Goal: Find contact information: Find contact information

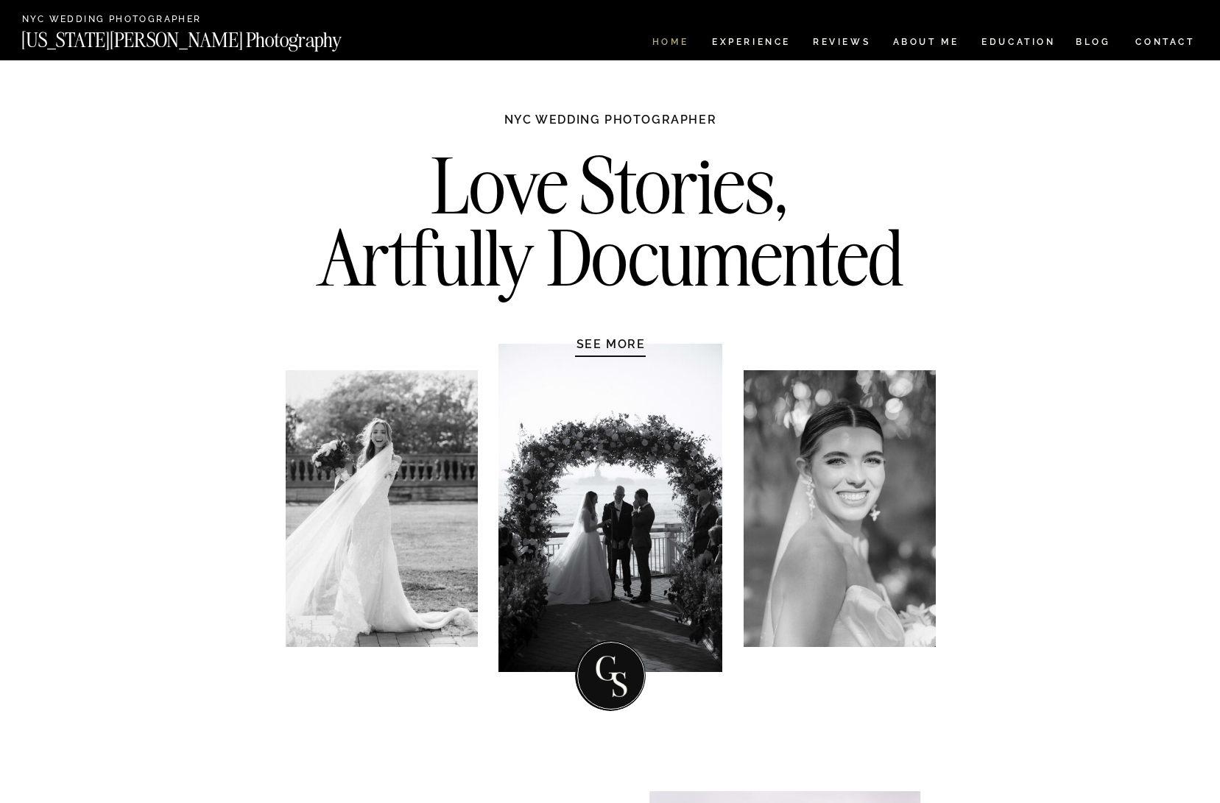
click at [673, 43] on nav "HOME" at bounding box center [670, 44] width 42 height 13
click at [331, 378] on div at bounding box center [382, 508] width 192 height 277
drag, startPoint x: 277, startPoint y: 367, endPoint x: 274, endPoint y: 269, distance: 98.0
drag, startPoint x: 263, startPoint y: 468, endPoint x: 245, endPoint y: 456, distance: 21.6
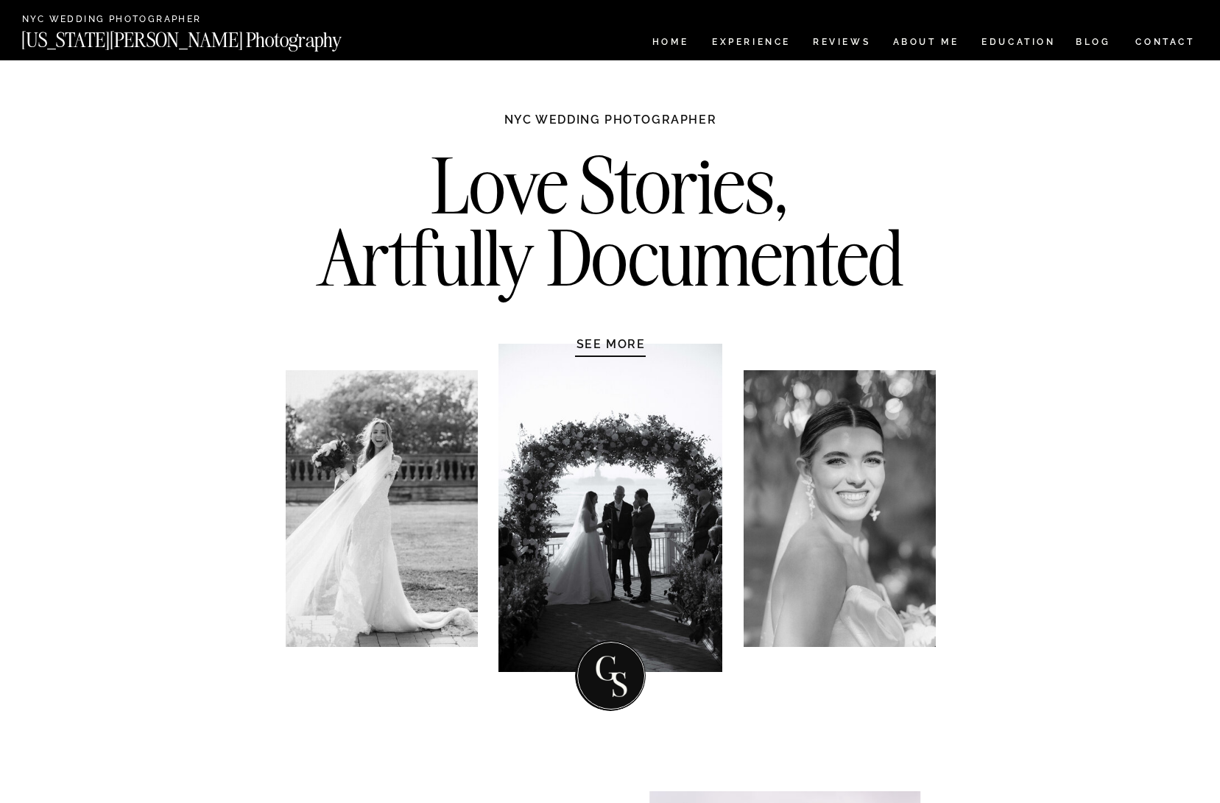
drag, startPoint x: 245, startPoint y: 456, endPoint x: 235, endPoint y: 438, distance: 20.5
drag, startPoint x: 195, startPoint y: 426, endPoint x: 214, endPoint y: 420, distance: 20.0
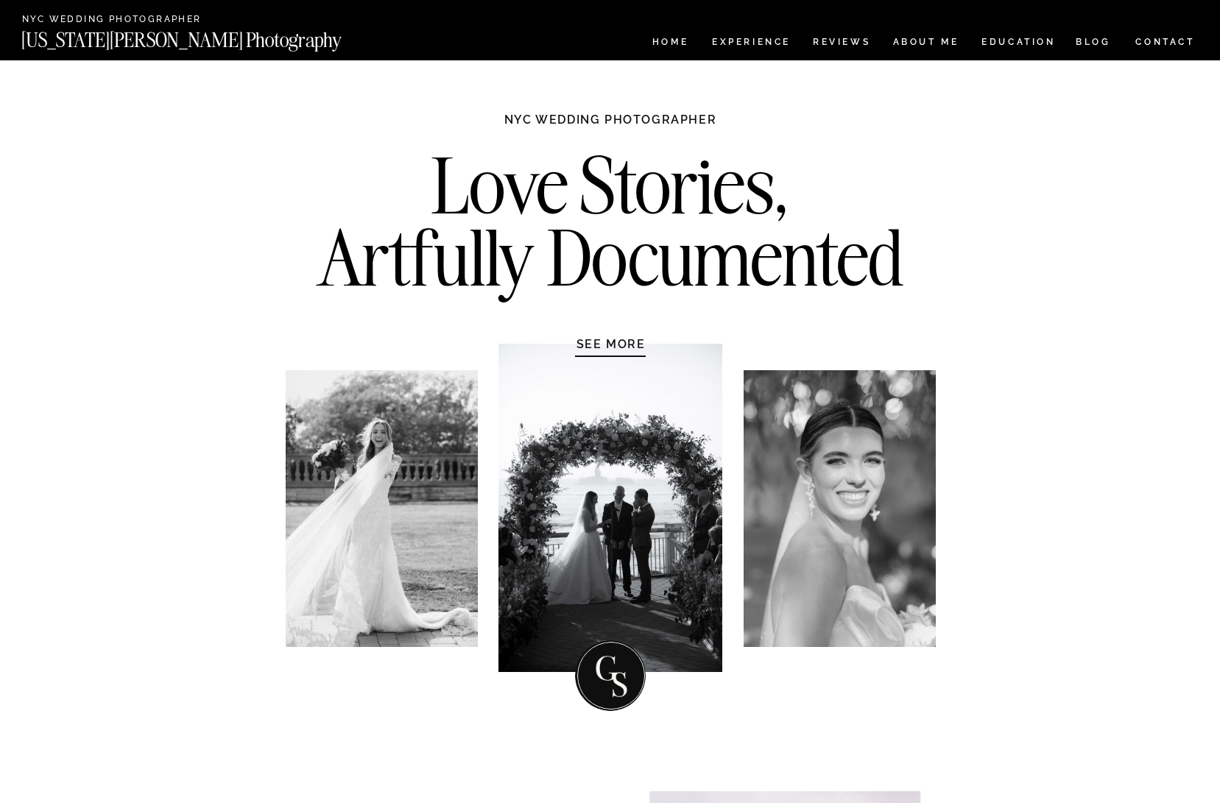
click at [739, 44] on nav "Experience" at bounding box center [750, 44] width 77 height 13
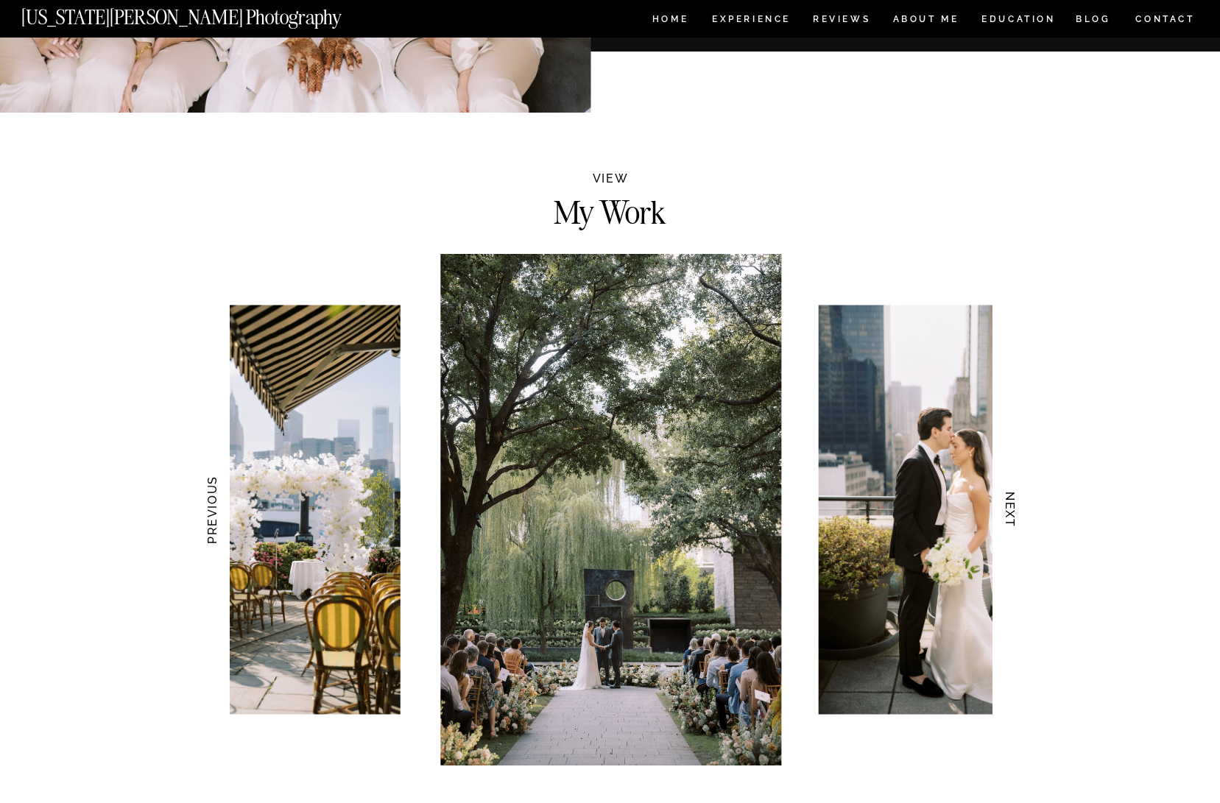
scroll to position [1270, 0]
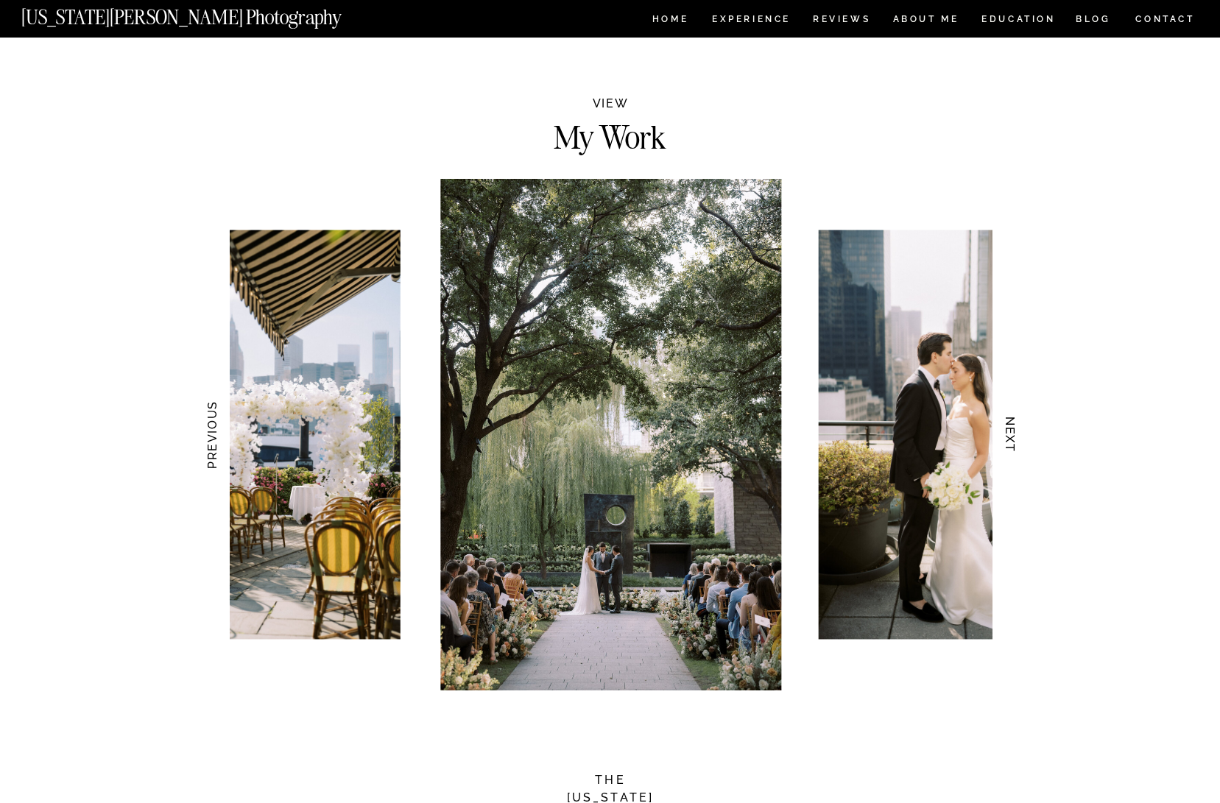
click at [1007, 440] on h3 "NEXT" at bounding box center [1009, 435] width 15 height 93
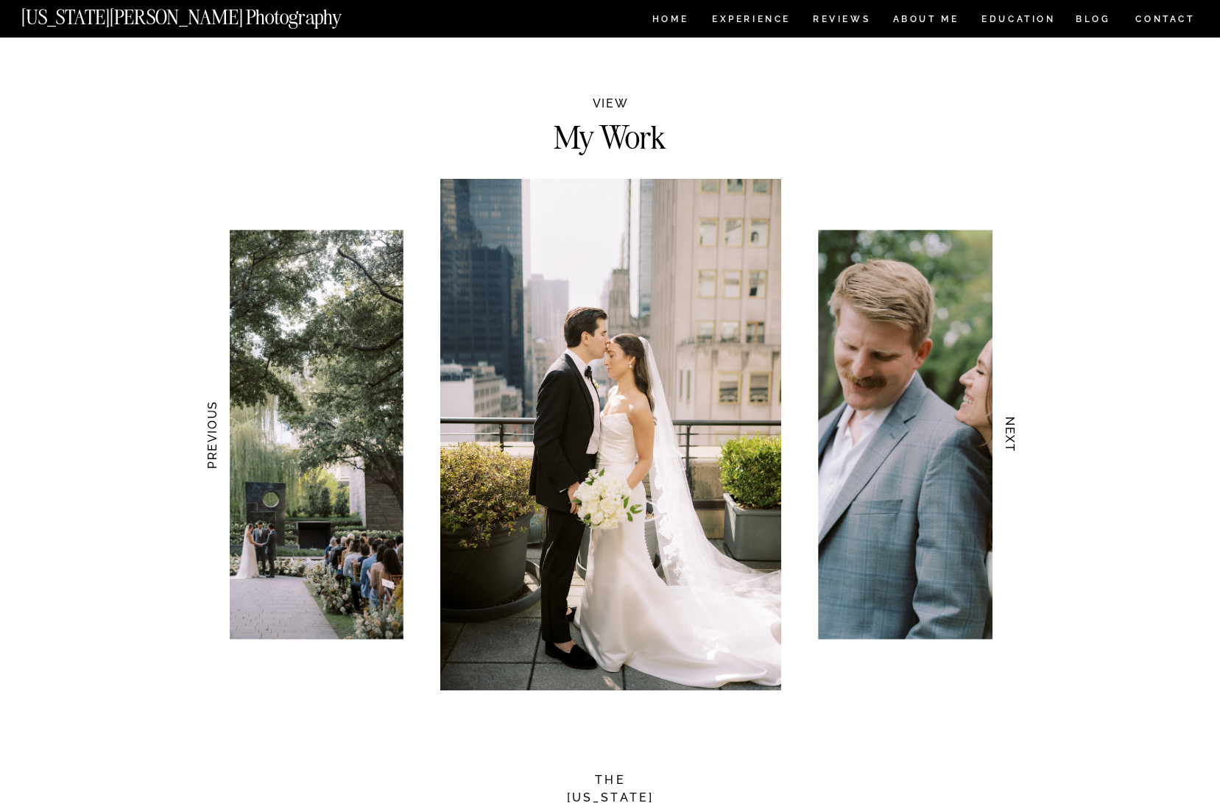
click at [1007, 440] on h3 "NEXT" at bounding box center [1009, 435] width 15 height 93
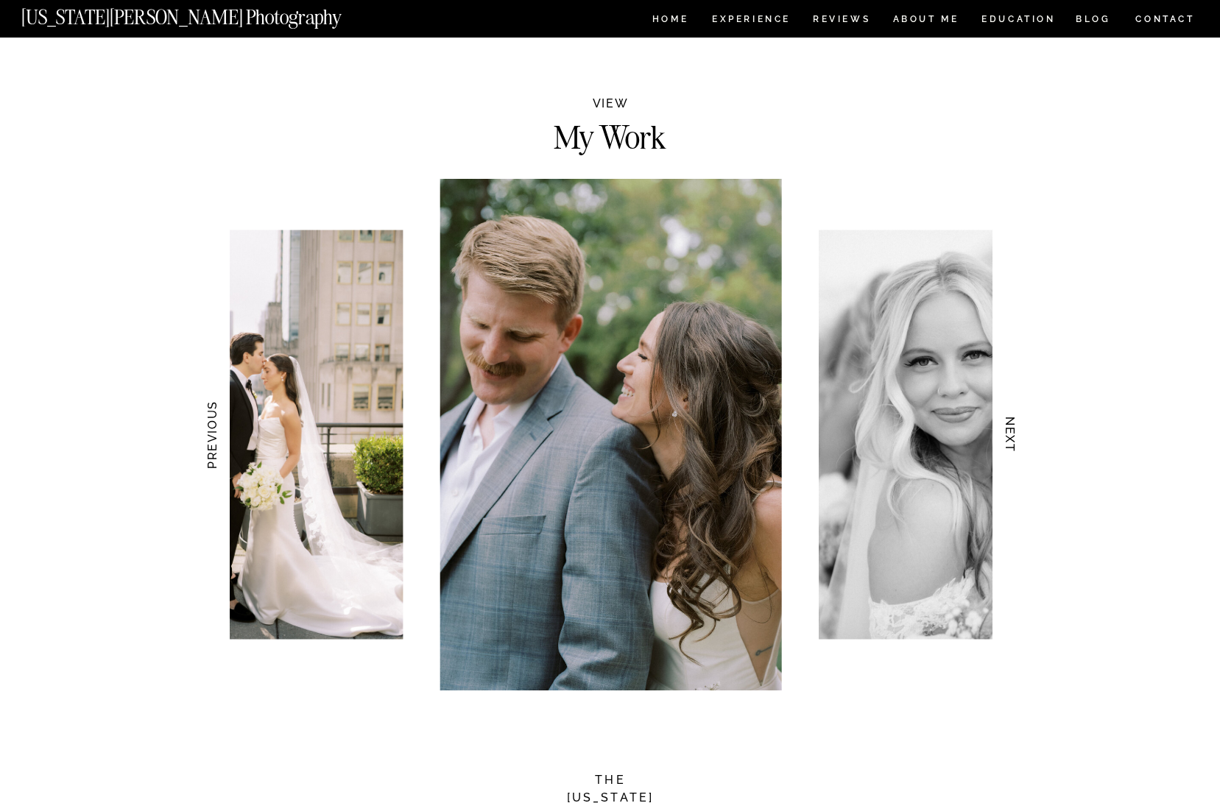
click at [1013, 426] on h3 "NEXT" at bounding box center [1009, 435] width 15 height 93
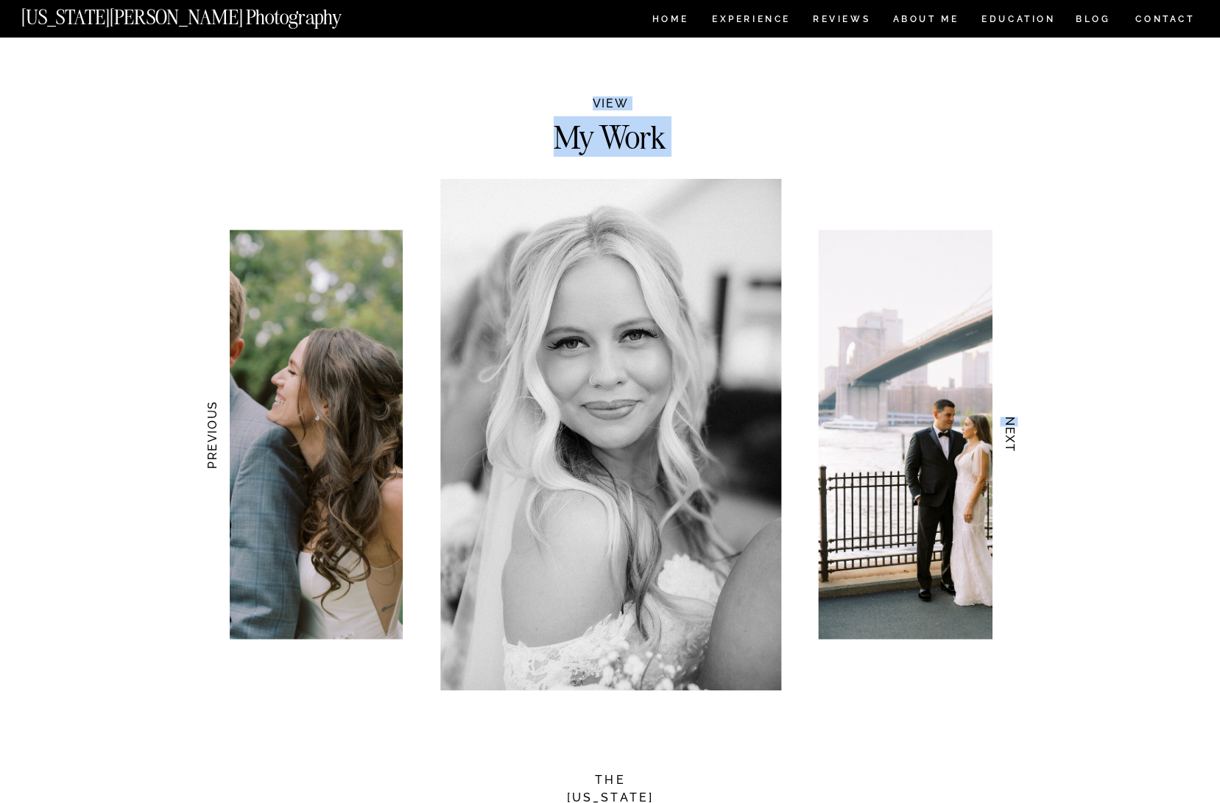
drag, startPoint x: 1015, startPoint y: 429, endPoint x: 1051, endPoint y: 514, distance: 92.0
click at [1005, 428] on h3 "NEXT" at bounding box center [1009, 435] width 15 height 93
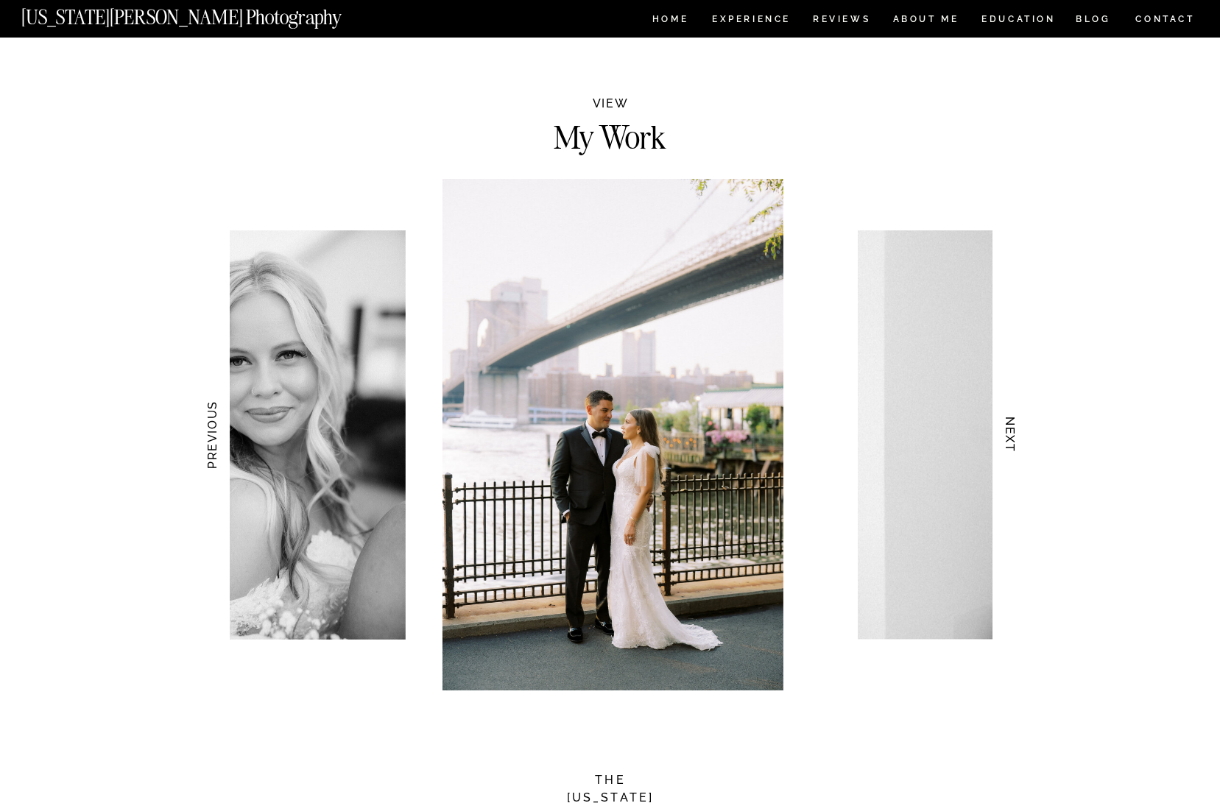
drag, startPoint x: 1108, startPoint y: 500, endPoint x: 1129, endPoint y: 500, distance: 20.6
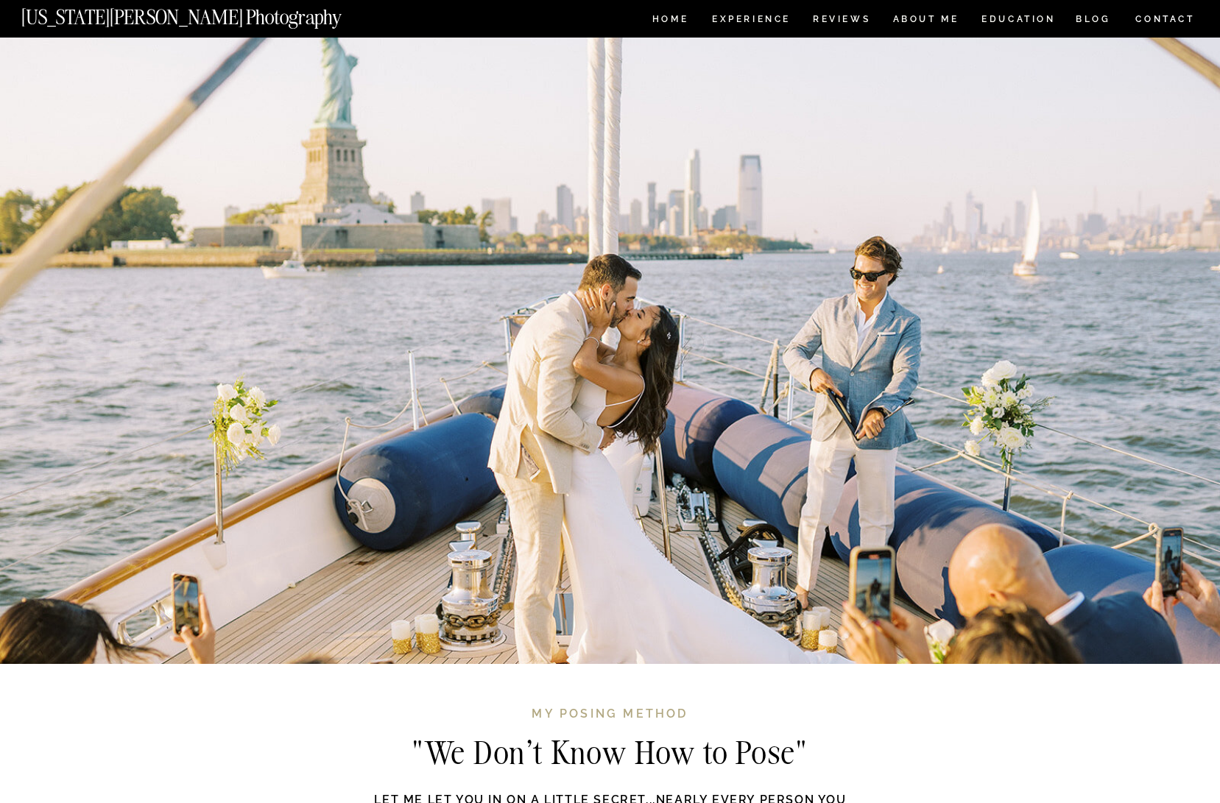
scroll to position [3503, 0]
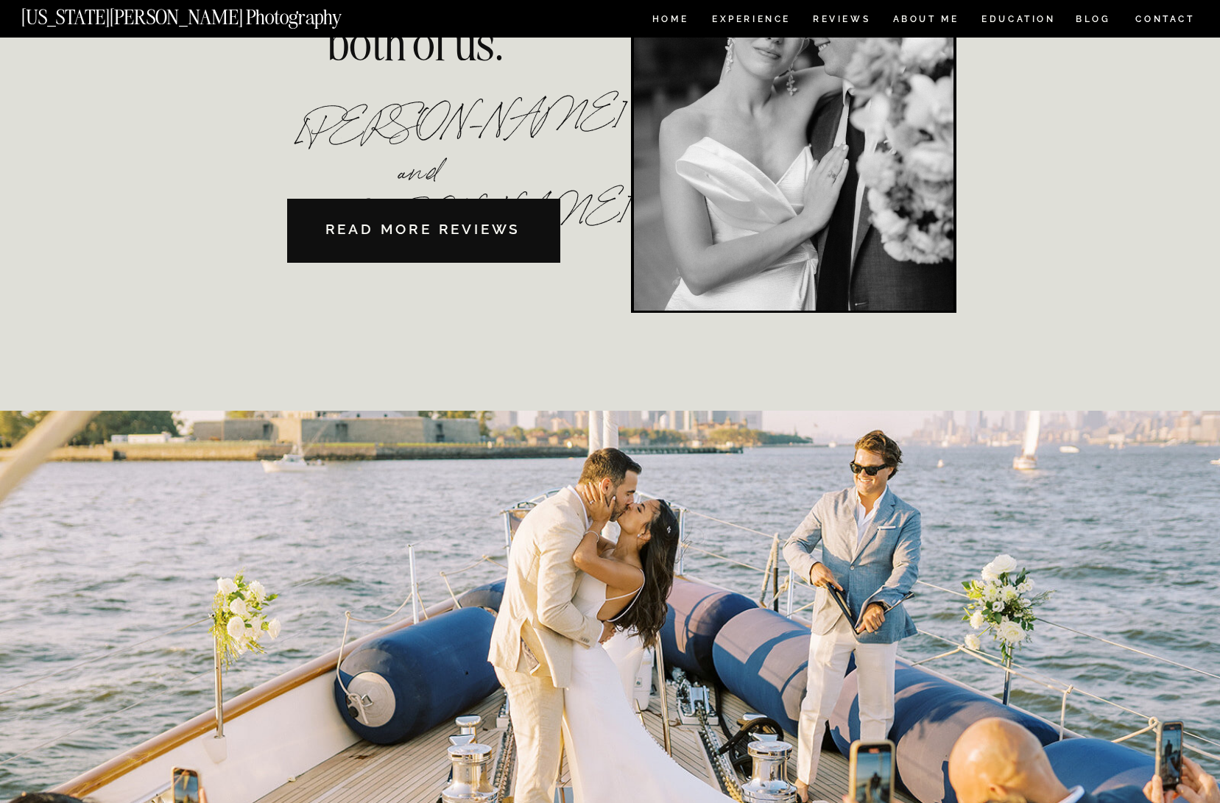
click at [222, 165] on div "HOME Experience EDUCATION REVIEWS ABOUT ME CONTACT BLOG Get in Touch CONTACT BL…" at bounding box center [610, 227] width 1220 height 7460
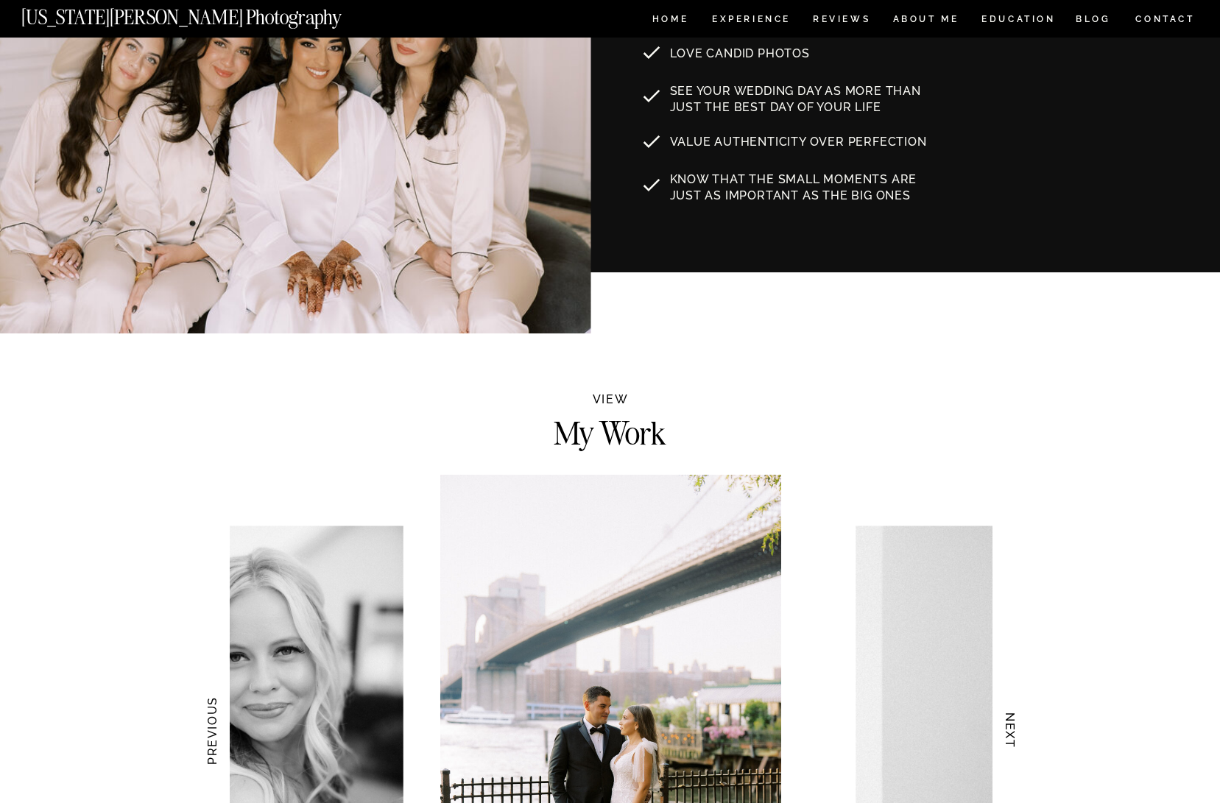
scroll to position [0, 0]
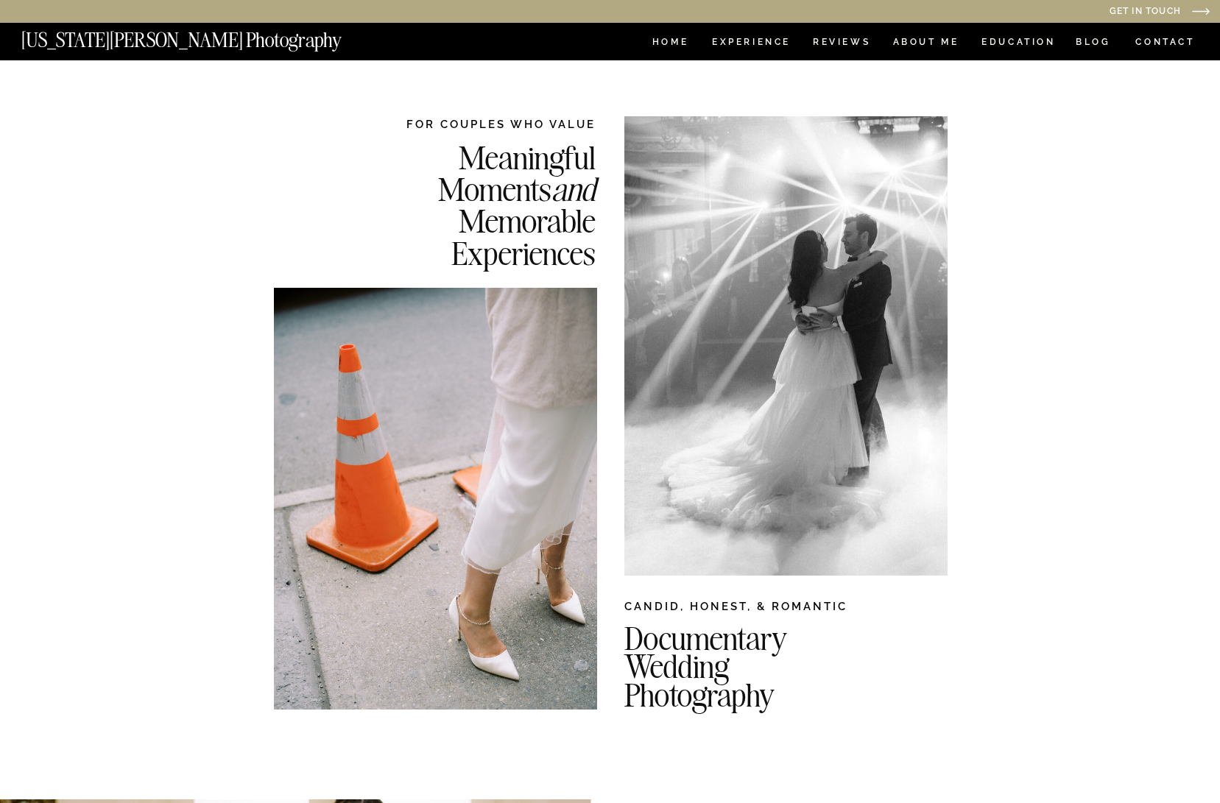
drag, startPoint x: 176, startPoint y: 329, endPoint x: 183, endPoint y: 303, distance: 27.5
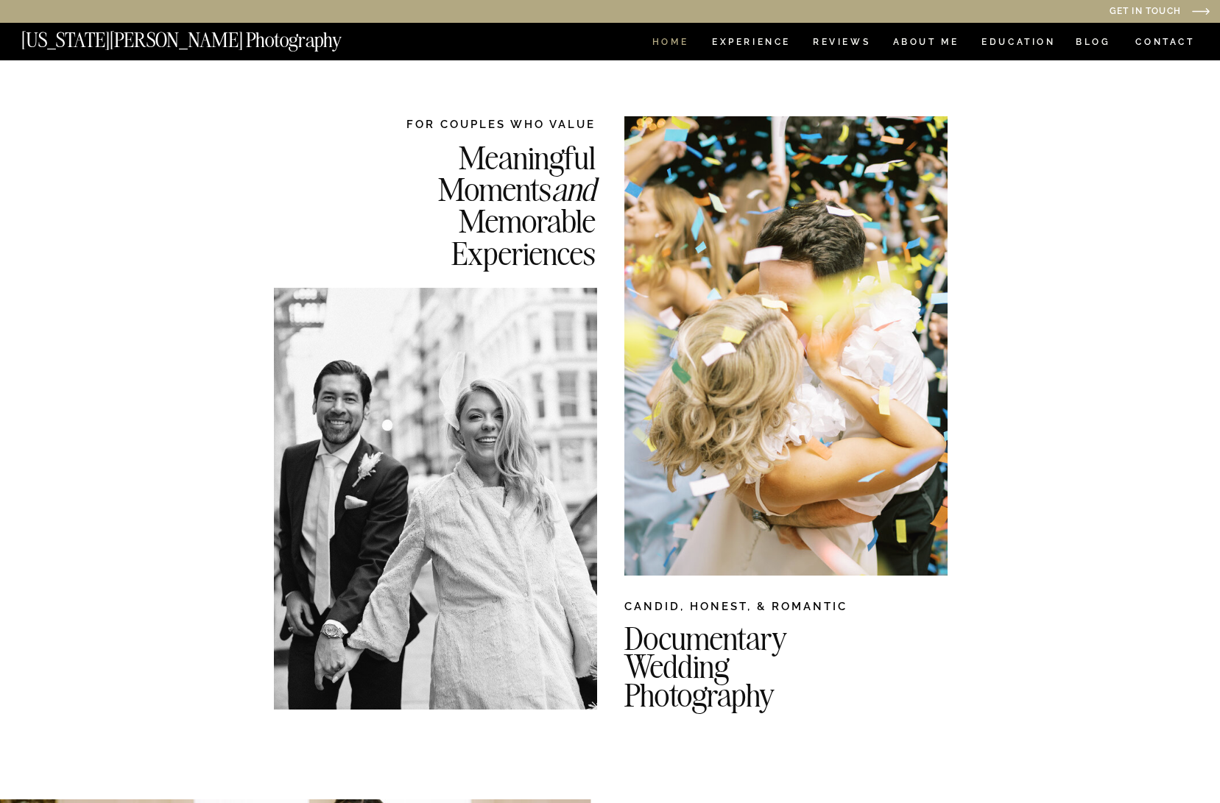
click at [662, 46] on nav "HOME" at bounding box center [670, 44] width 42 height 13
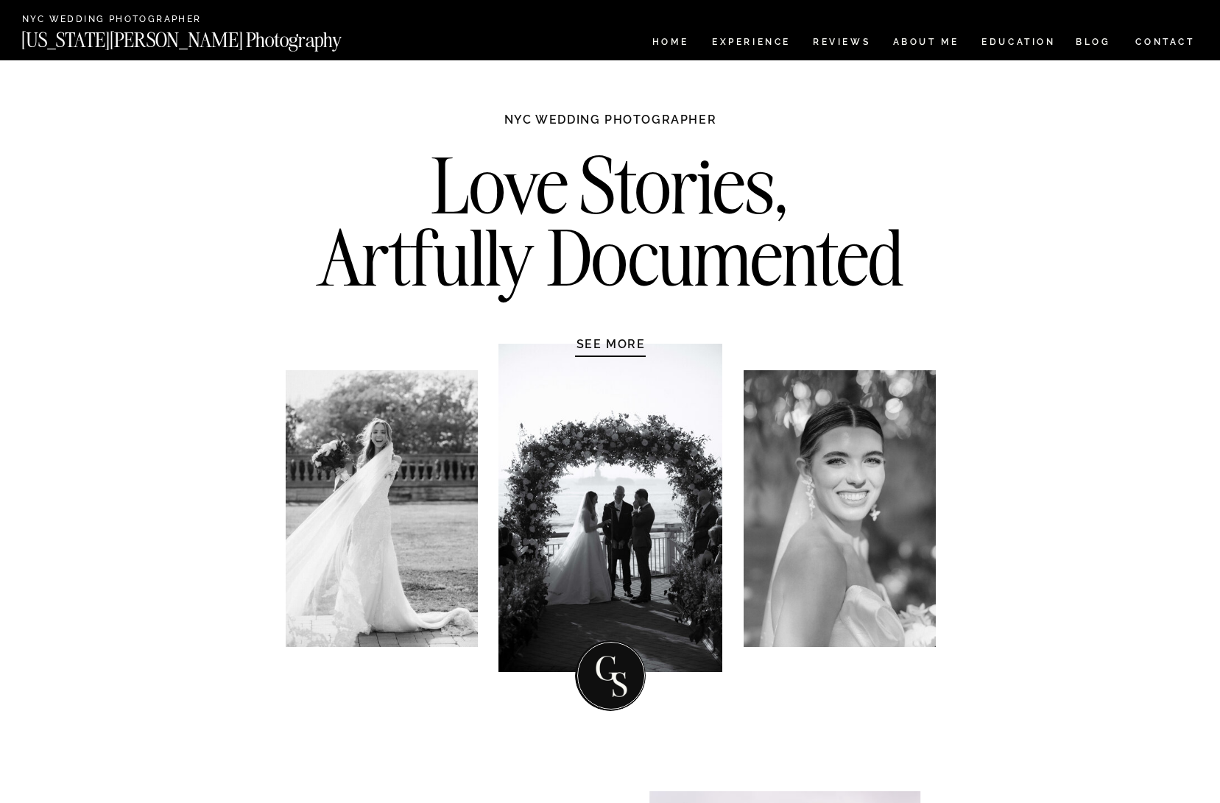
click at [1148, 49] on nav "CONTACT" at bounding box center [1164, 42] width 61 height 16
